Goal: Task Accomplishment & Management: Manage account settings

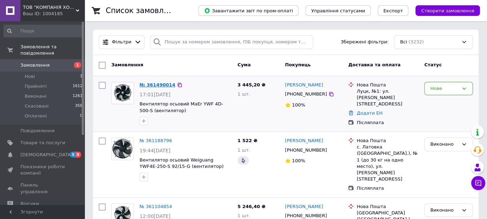
click at [157, 84] on link "№ 361490014" at bounding box center [158, 84] width 36 height 5
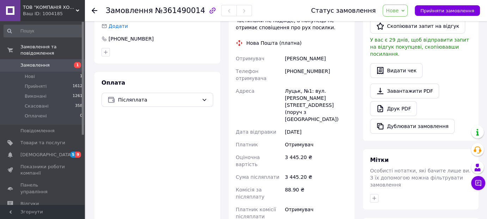
scroll to position [176, 0]
drag, startPoint x: 326, startPoint y: 64, endPoint x: 292, endPoint y: 64, distance: 34.2
click at [292, 64] on div "[PHONE_NUMBER]" at bounding box center [316, 74] width 66 height 20
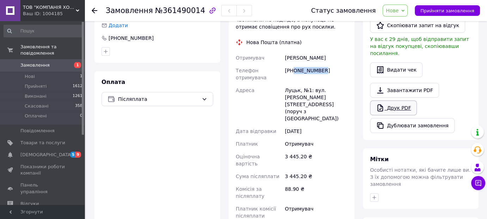
copy div "0958646009"
drag, startPoint x: 326, startPoint y: 52, endPoint x: 275, endPoint y: 52, distance: 50.4
click at [275, 52] on div "Отримувач [PERSON_NAME] отримувача [PHONE_NUMBER] [GEOGRAPHIC_DATA], №1: вул. […" at bounding box center [291, 136] width 115 height 171
copy div "Отримувач [PERSON_NAME]"
drag, startPoint x: 298, startPoint y: 83, endPoint x: 272, endPoint y: 85, distance: 25.5
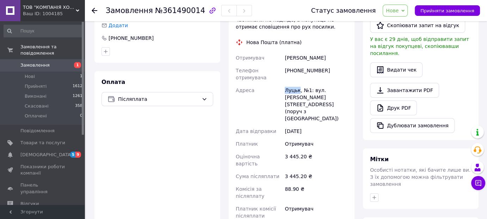
click at [272, 85] on div "Отримувач [PERSON_NAME] отримувача [PHONE_NUMBER] [GEOGRAPHIC_DATA], №1: вул. […" at bounding box center [291, 136] width 115 height 171
copy div "[PERSON_NAME]"
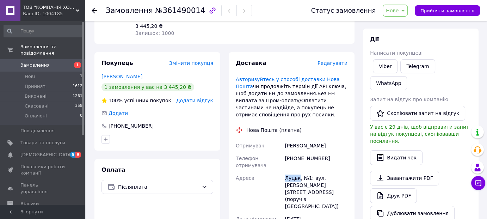
scroll to position [71, 0]
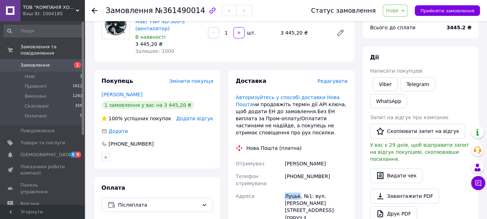
click at [399, 11] on span "Нове" at bounding box center [392, 11] width 13 height 6
click at [402, 35] on li "Виконано" at bounding box center [399, 35] width 32 height 11
